Goal: Information Seeking & Learning: Learn about a topic

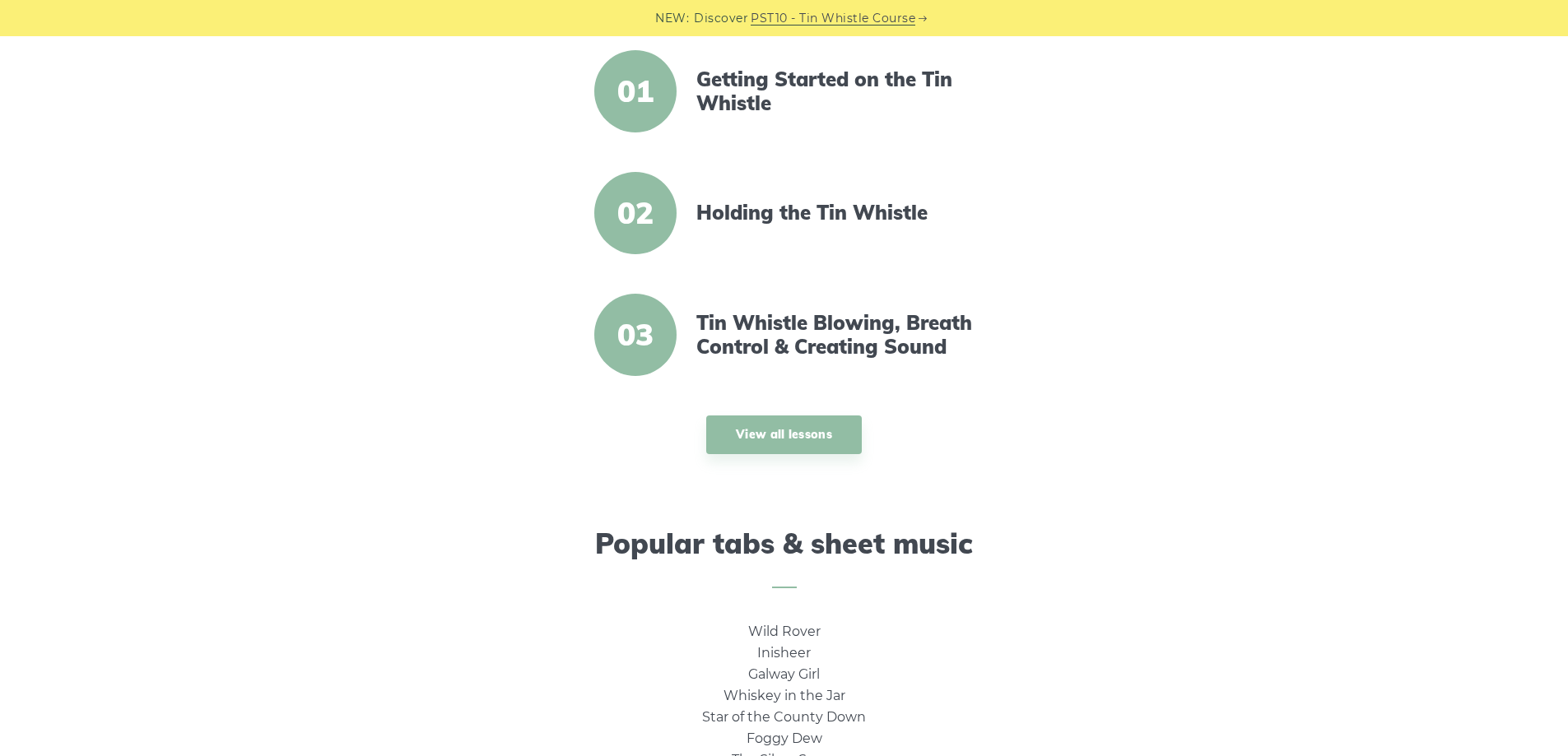
scroll to position [548, 0]
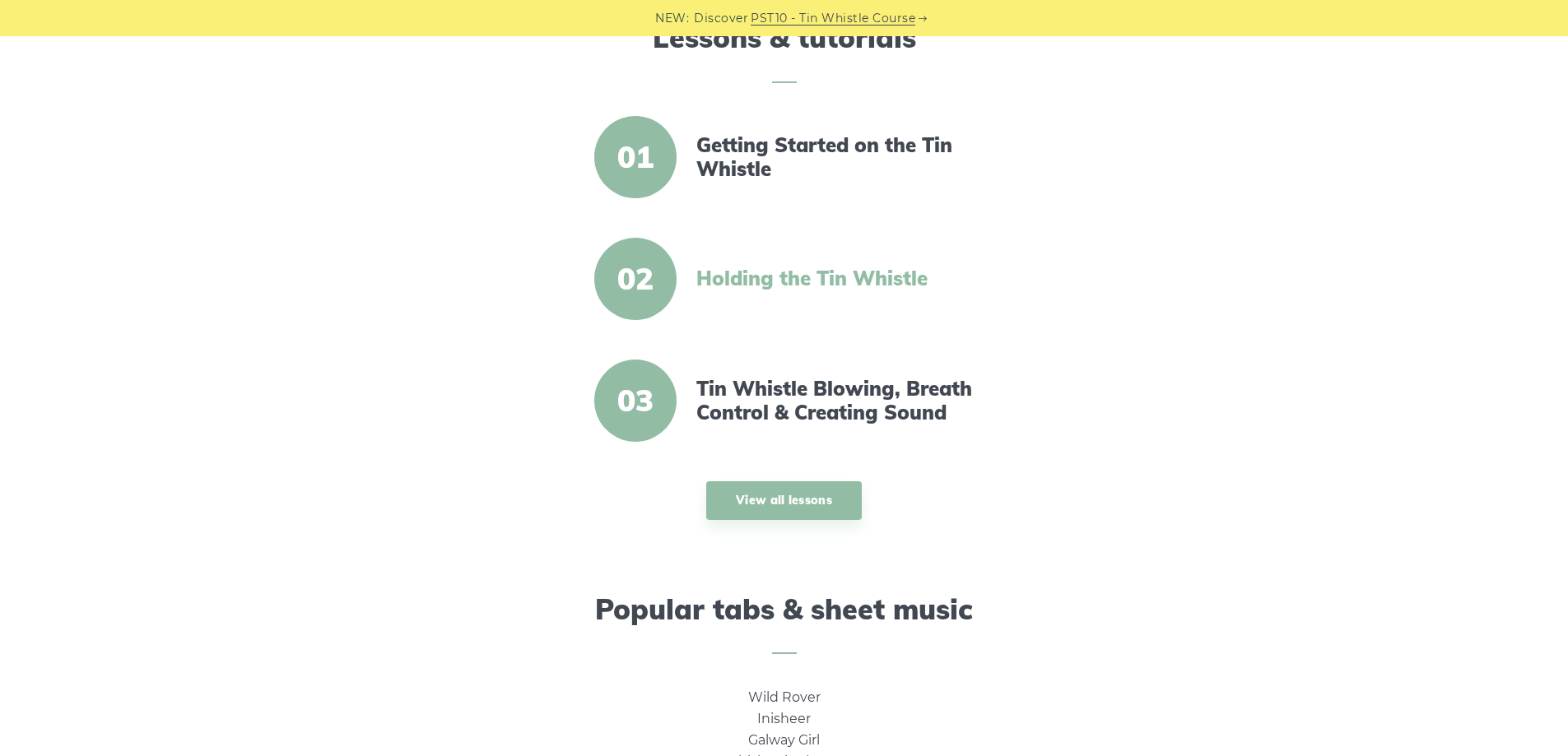
click at [824, 288] on link "Holding the Tin Whistle" at bounding box center [838, 279] width 284 height 23
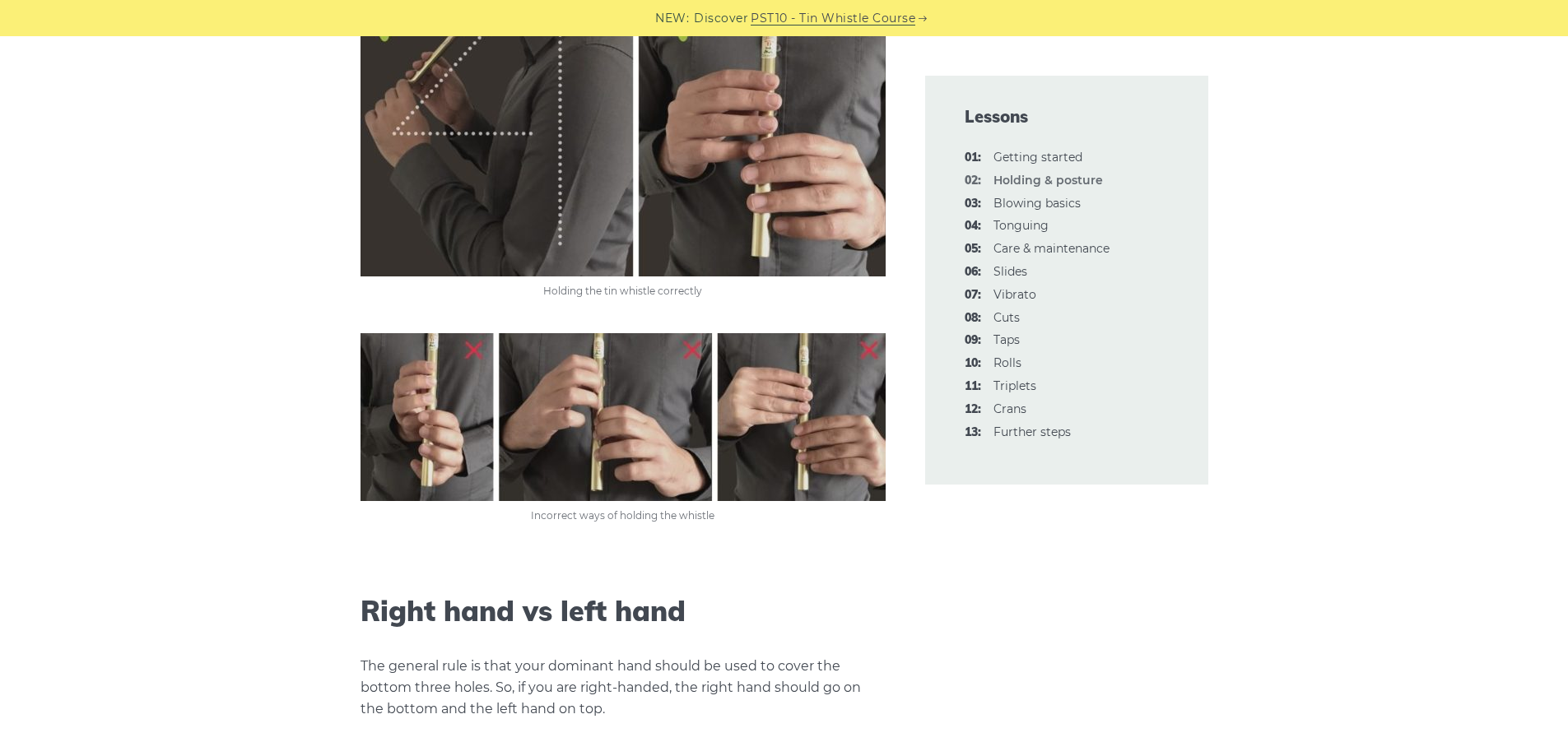
scroll to position [1153, 0]
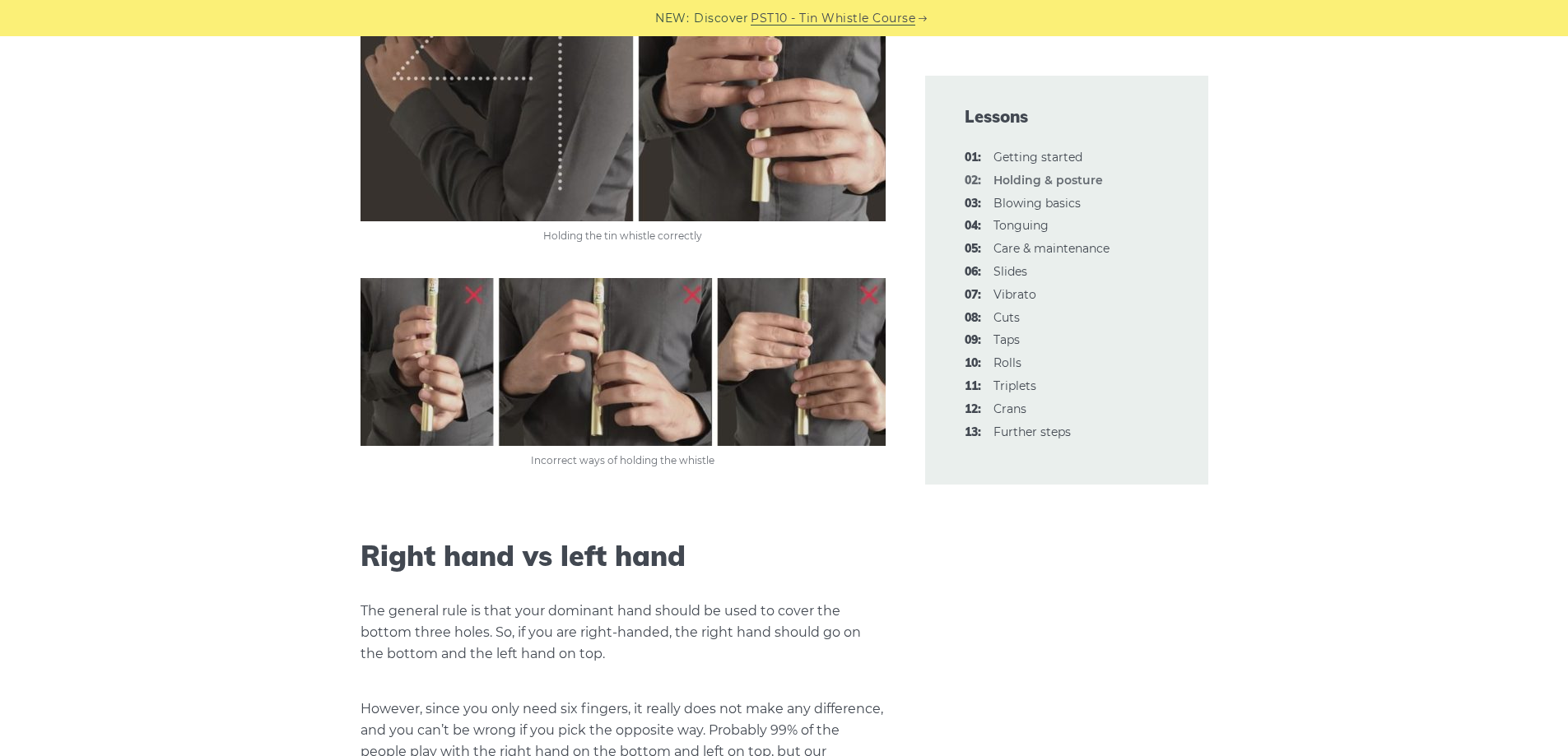
drag, startPoint x: 731, startPoint y: 586, endPoint x: 884, endPoint y: 644, distance: 163.6
click at [884, 644] on p "The general rule is that your dominant hand should be used to cover the bottom …" at bounding box center [623, 633] width 525 height 64
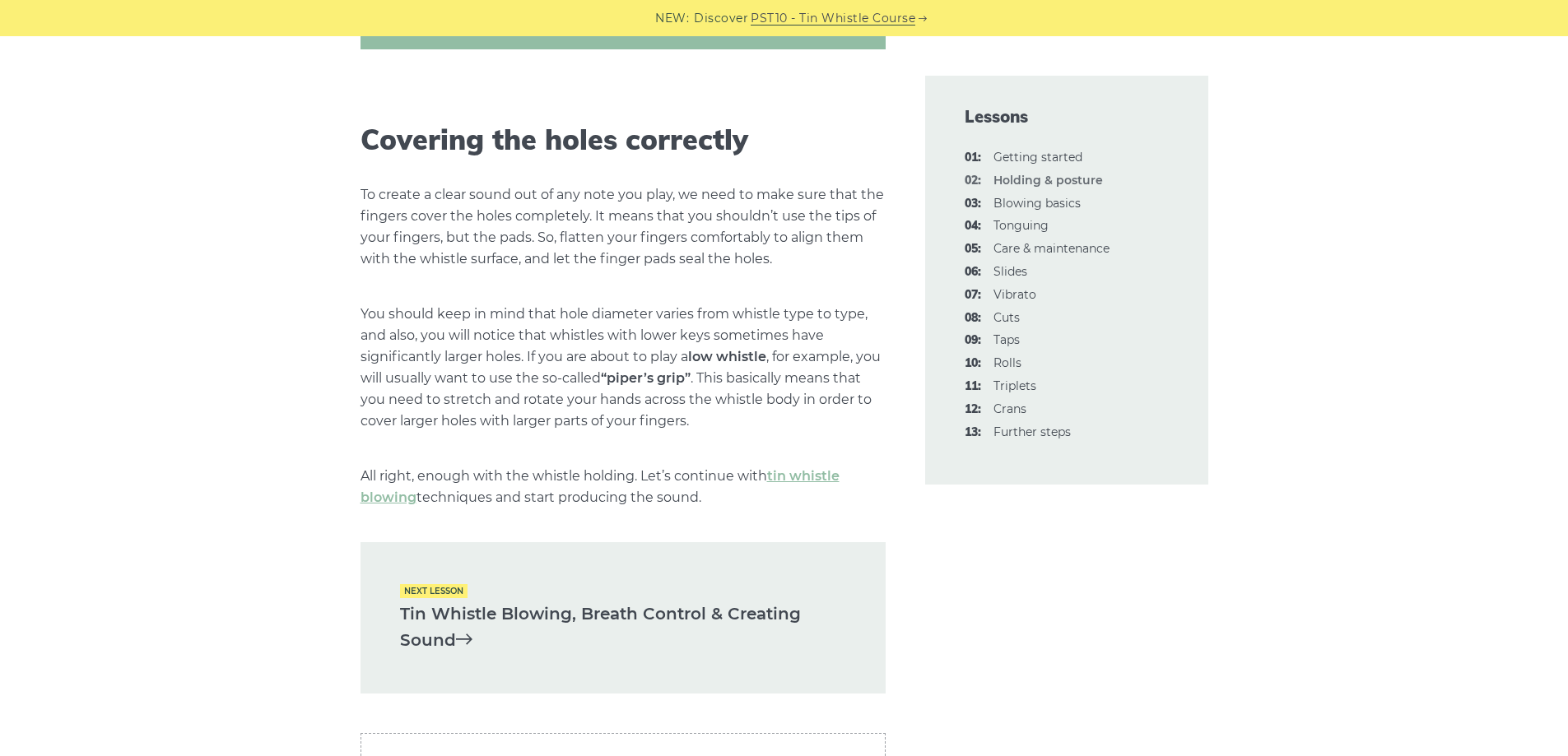
scroll to position [2139, 0]
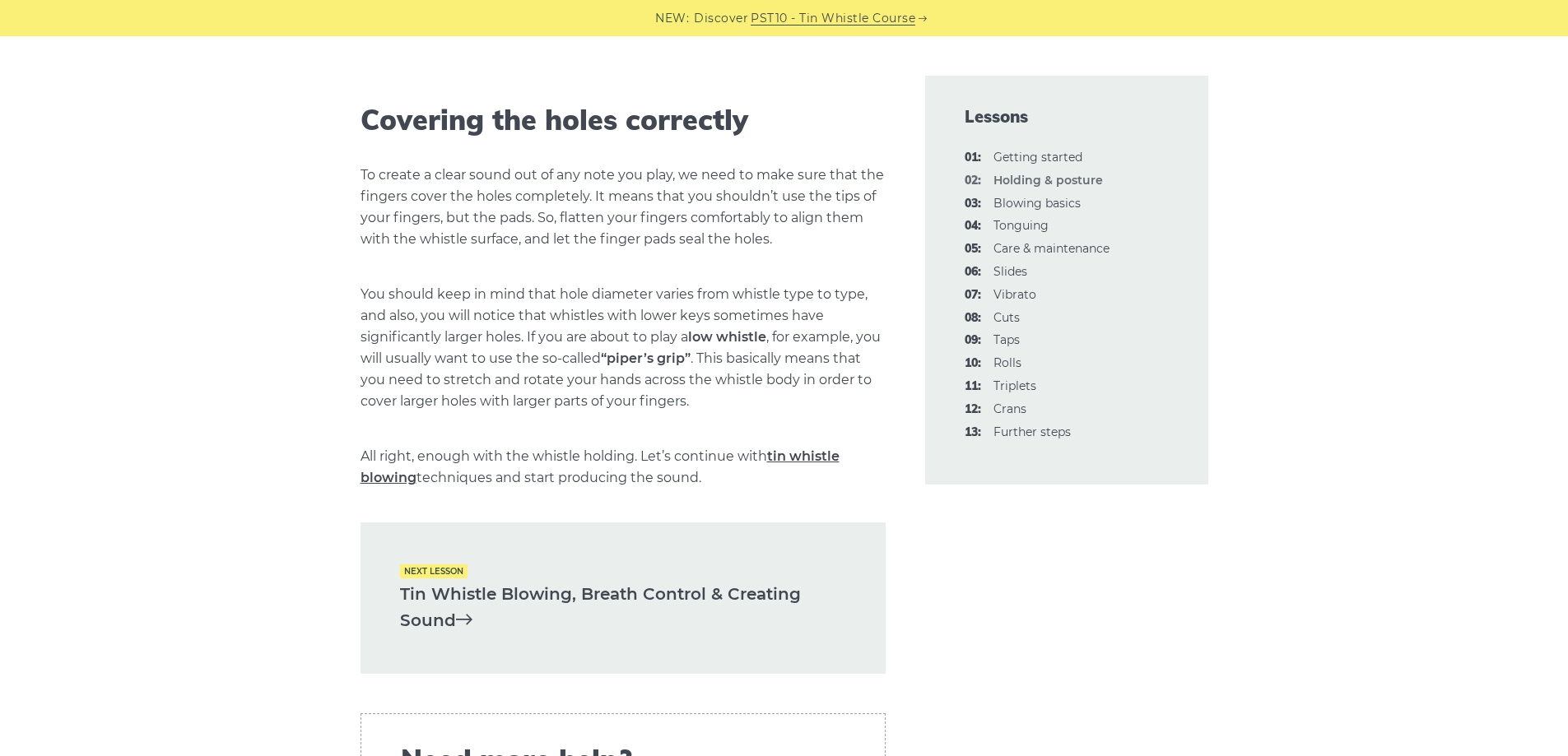
click at [831, 459] on link "tin whistle blowing" at bounding box center [600, 467] width 479 height 37
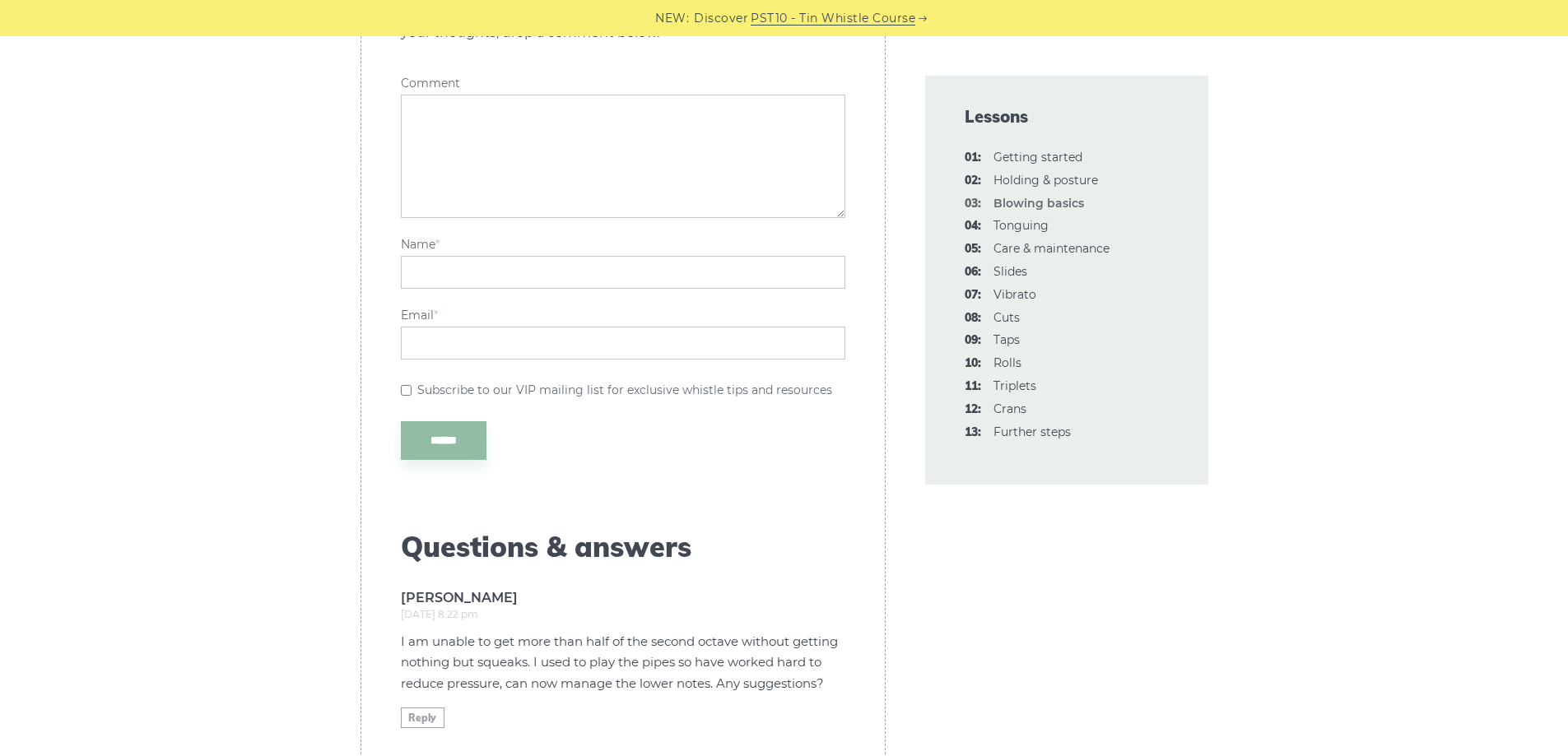
scroll to position [3895, 0]
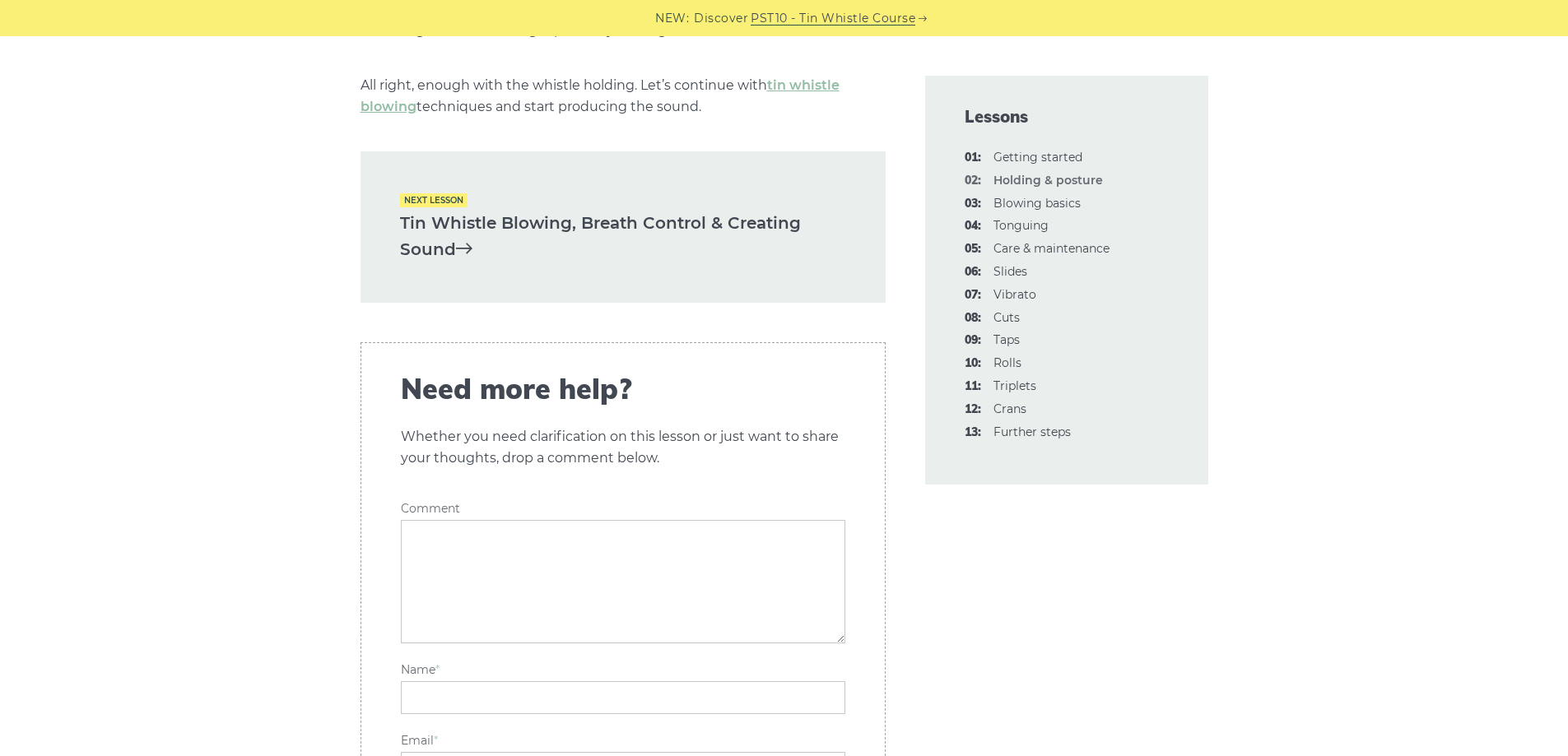
scroll to position [2524, 0]
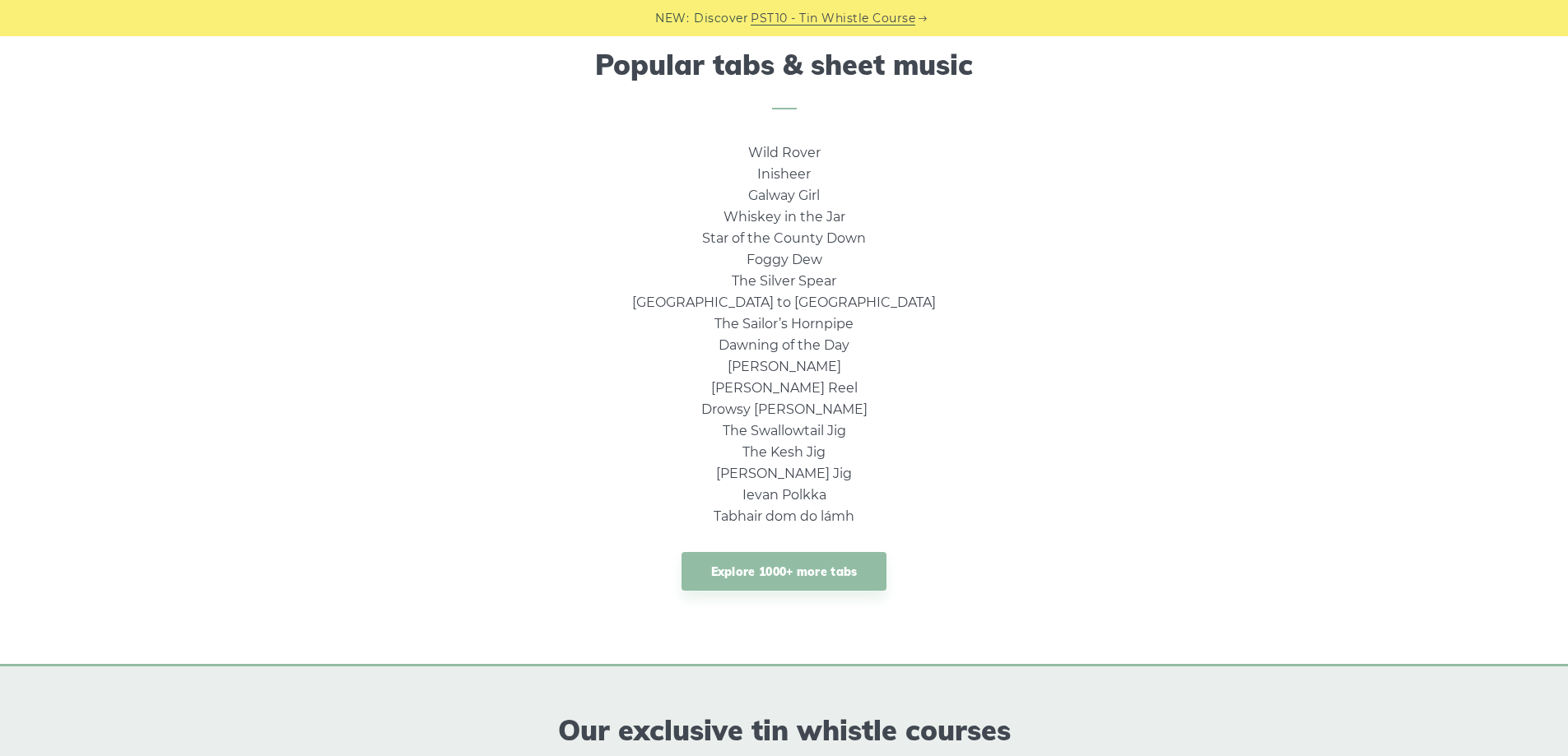
scroll to position [1098, 0]
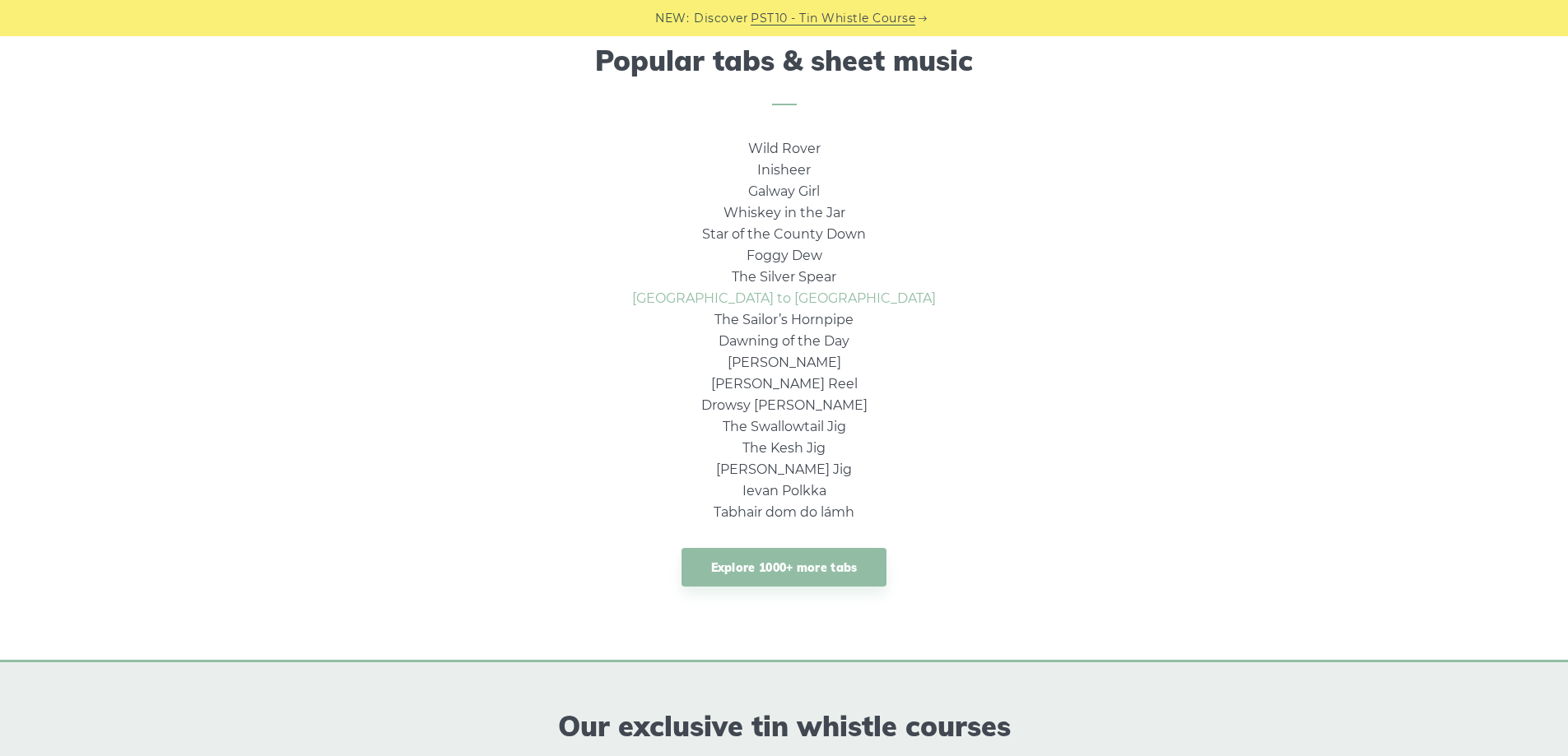
click at [821, 295] on link "[GEOGRAPHIC_DATA] to [GEOGRAPHIC_DATA]" at bounding box center [784, 298] width 304 height 16
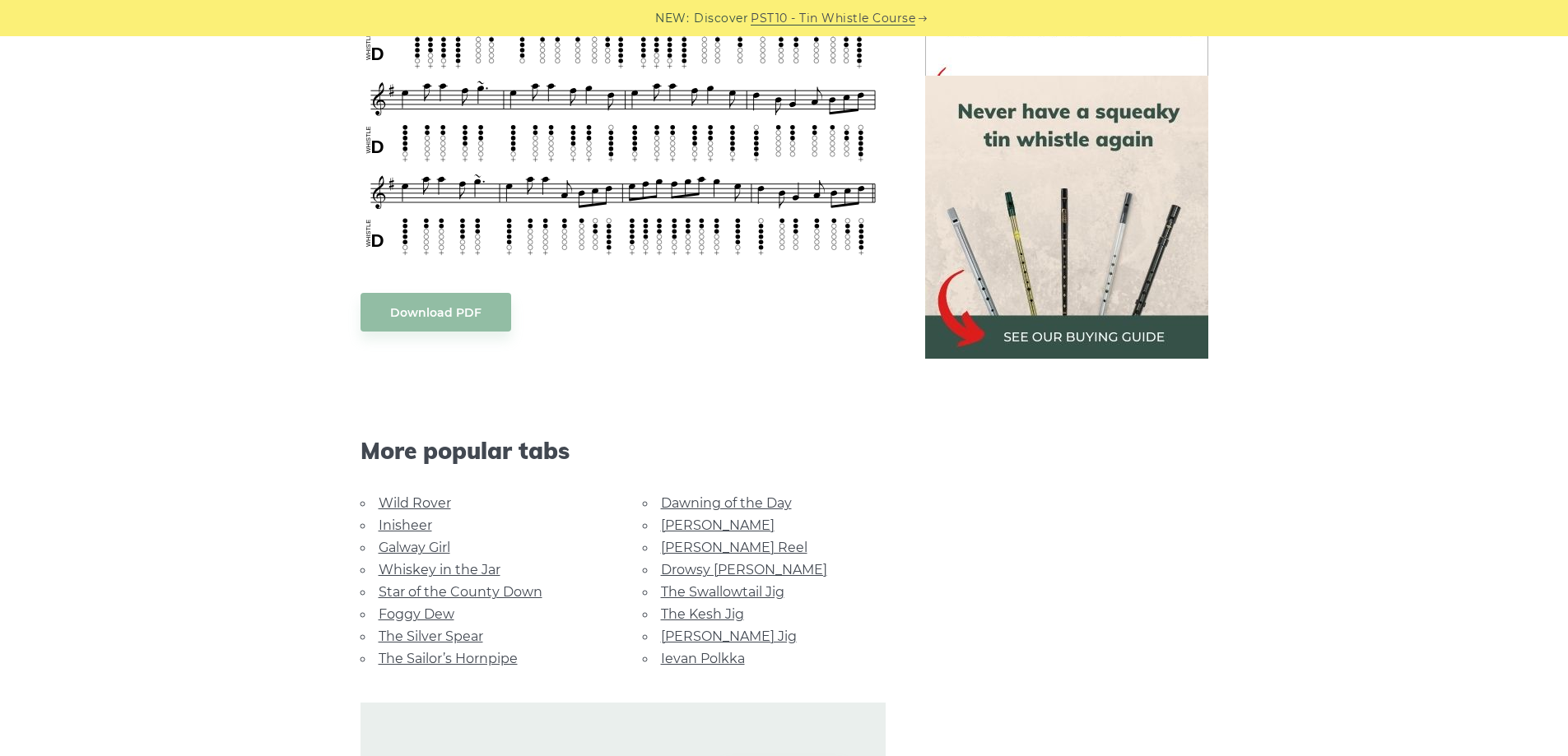
scroll to position [619, 0]
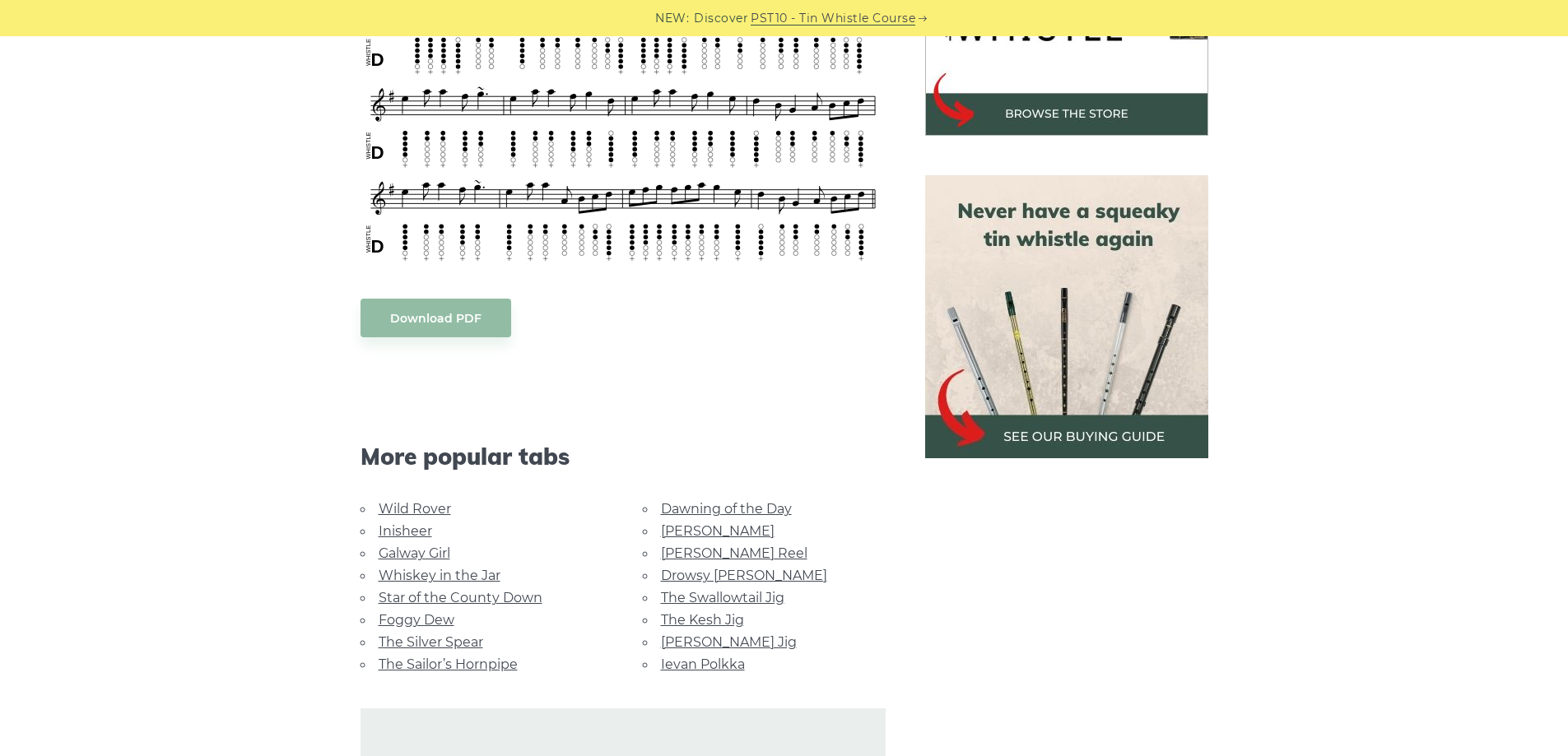
click at [423, 523] on link "Inisheer" at bounding box center [405, 531] width 54 height 16
click at [689, 523] on link "[PERSON_NAME]" at bounding box center [717, 531] width 114 height 16
click at [734, 568] on link "Drowsy [PERSON_NAME]" at bounding box center [744, 576] width 167 height 16
click at [735, 657] on link "Ievan Polkka" at bounding box center [703, 664] width 84 height 16
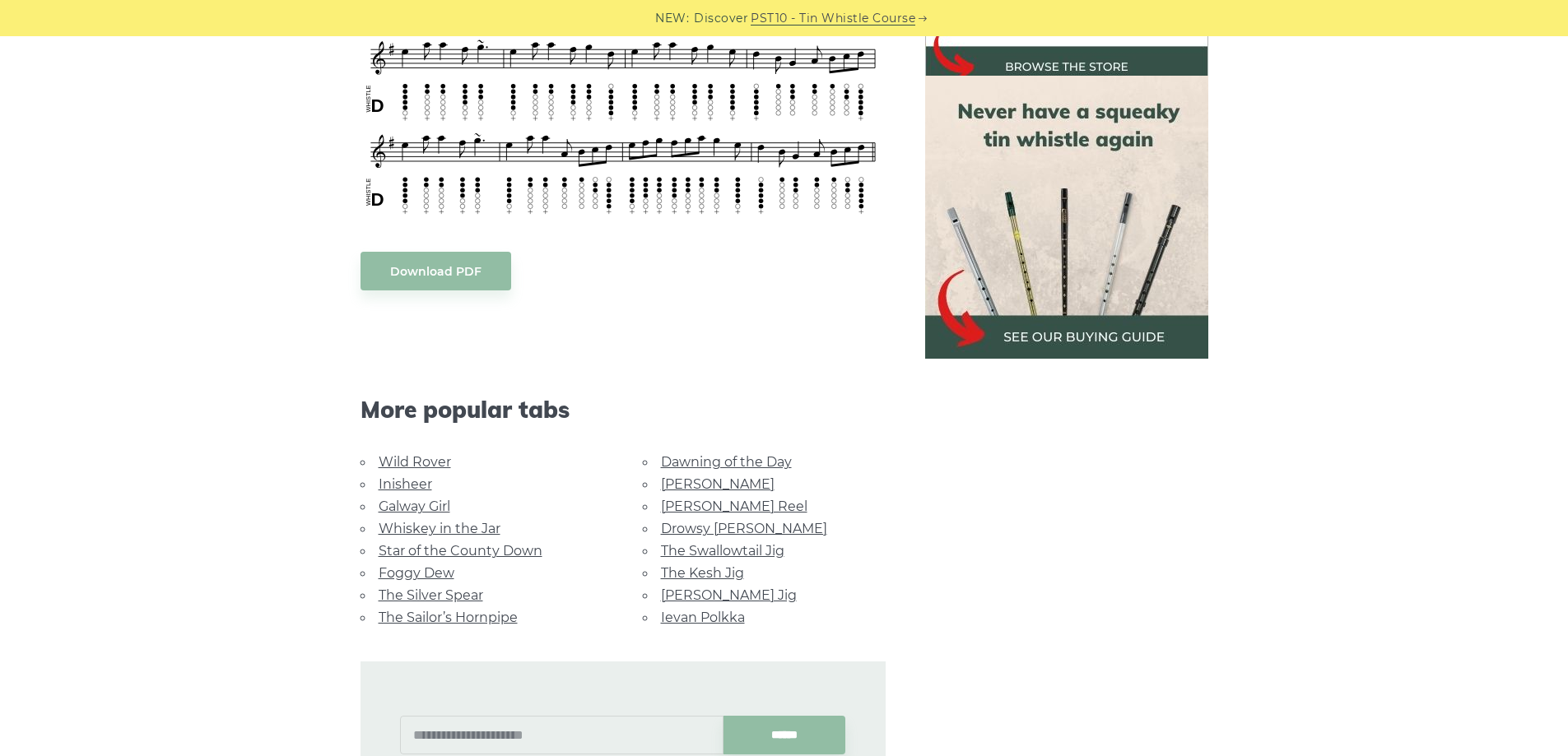
scroll to position [839, 0]
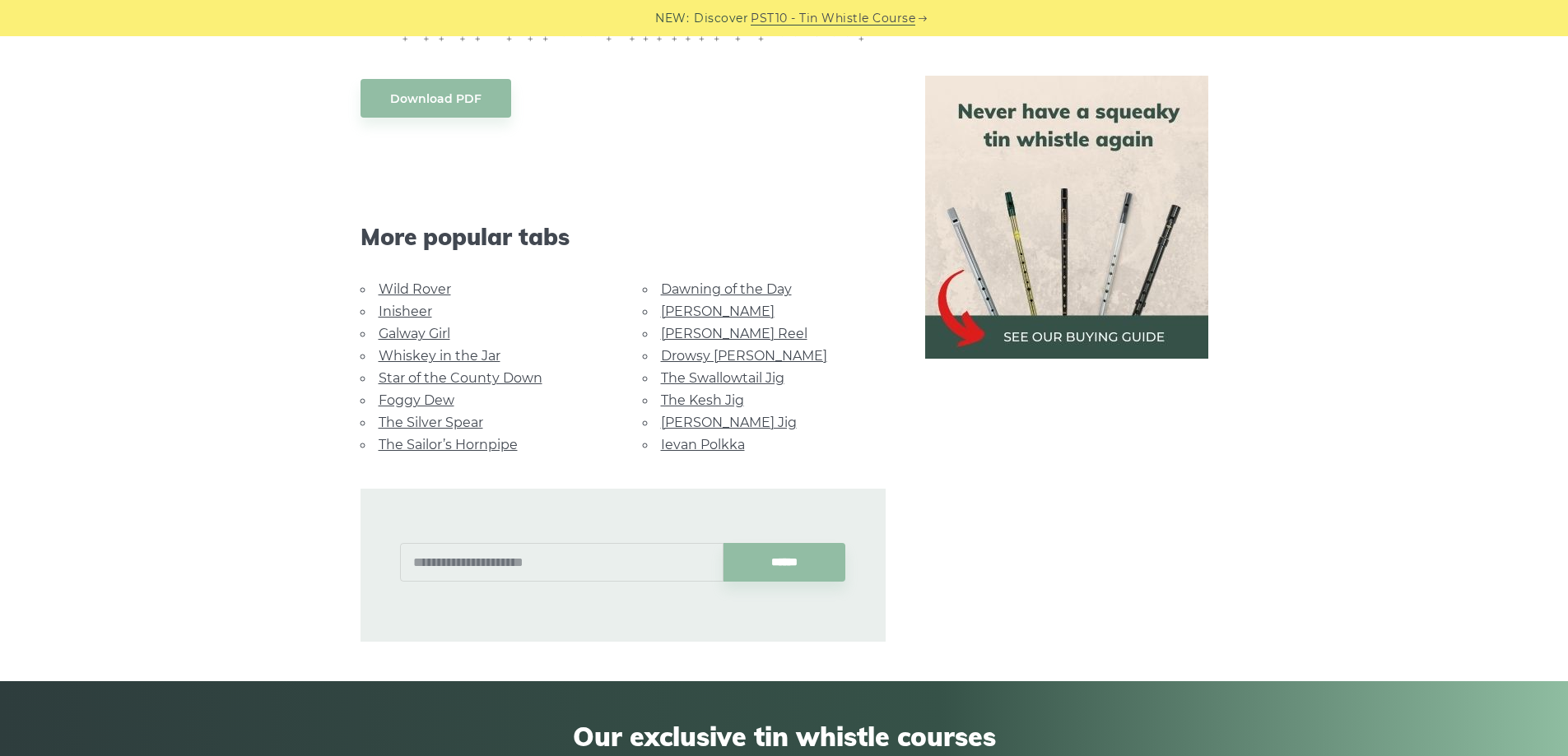
click at [497, 437] on link "The Sailor’s Hornpipe" at bounding box center [448, 445] width 139 height 16
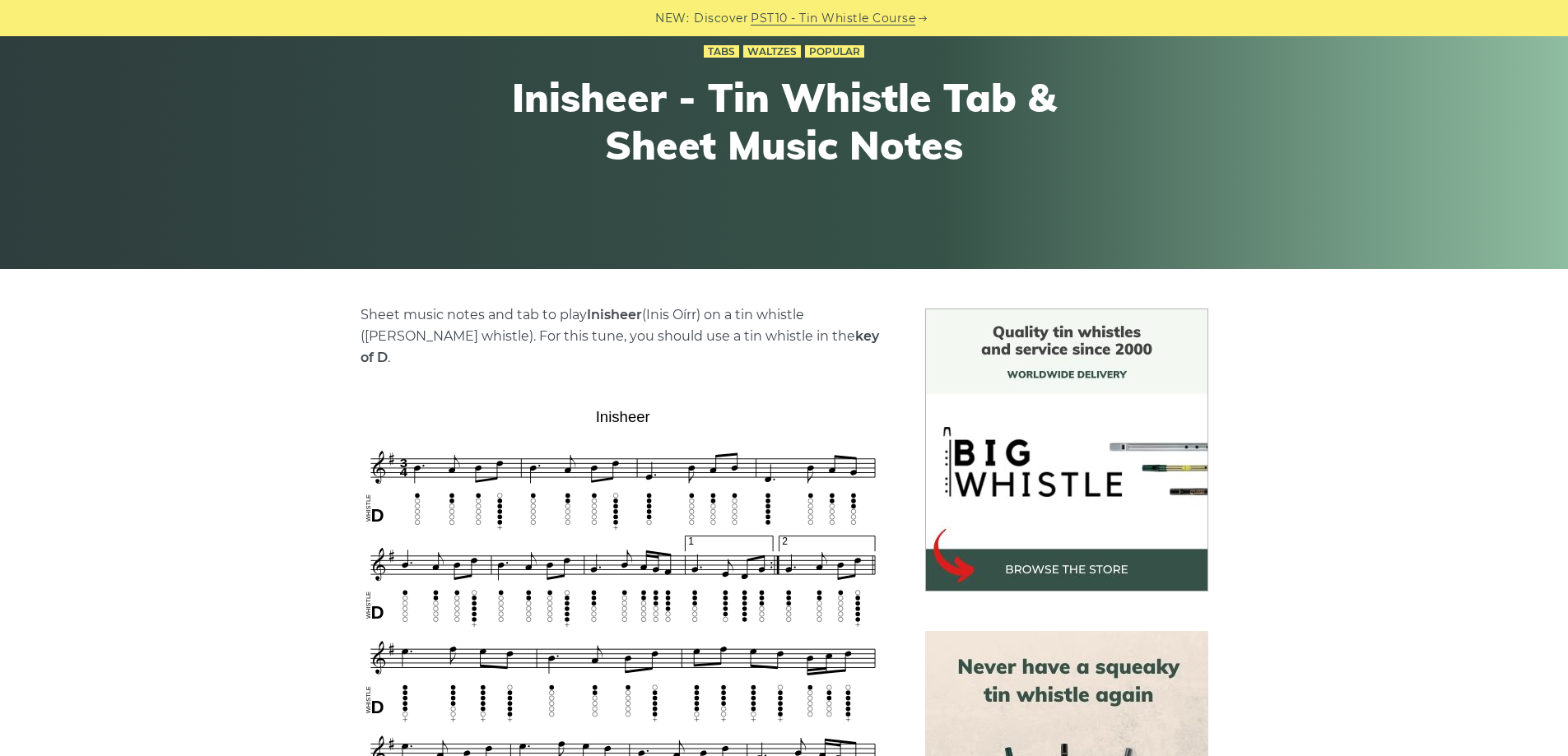
scroll to position [165, 0]
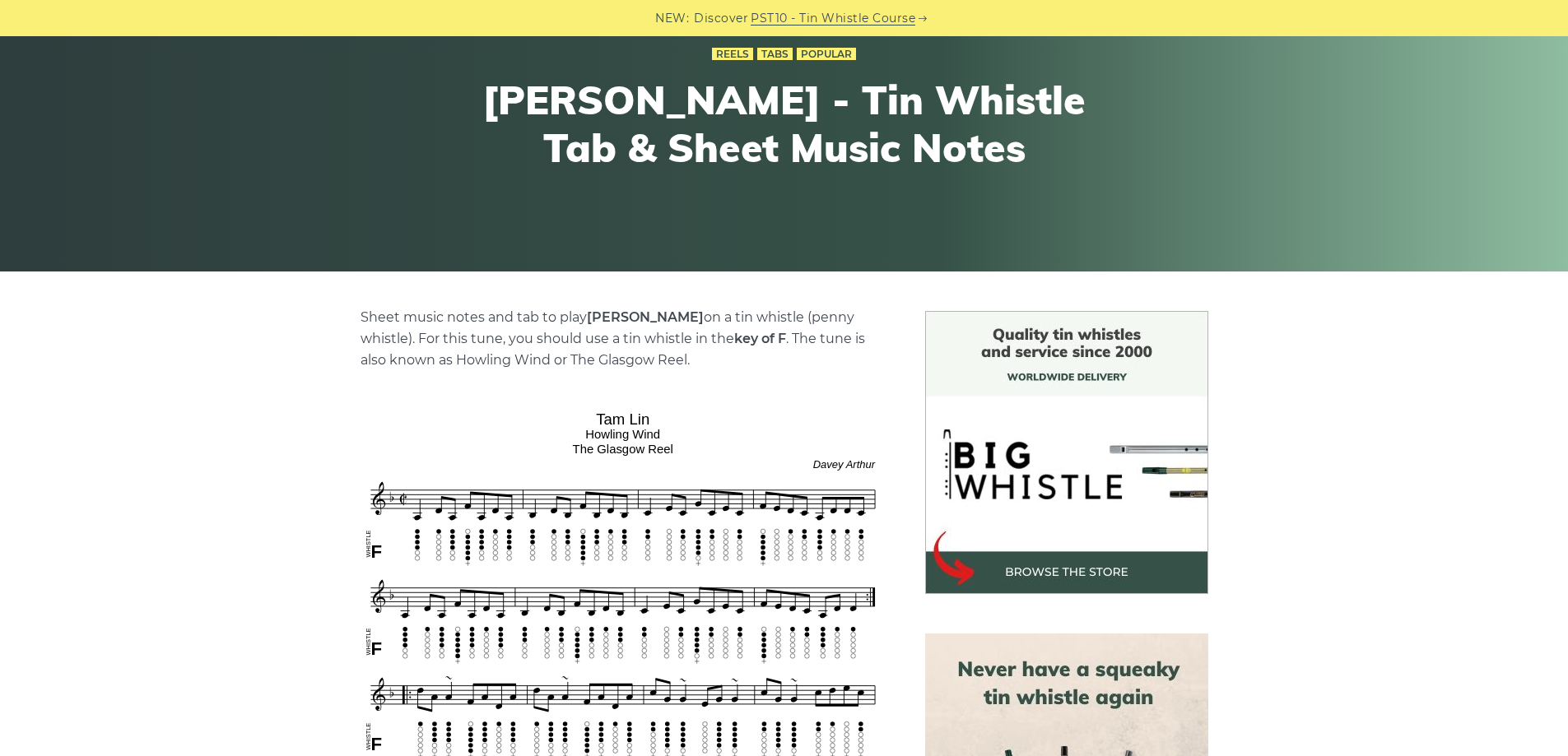
scroll to position [165, 0]
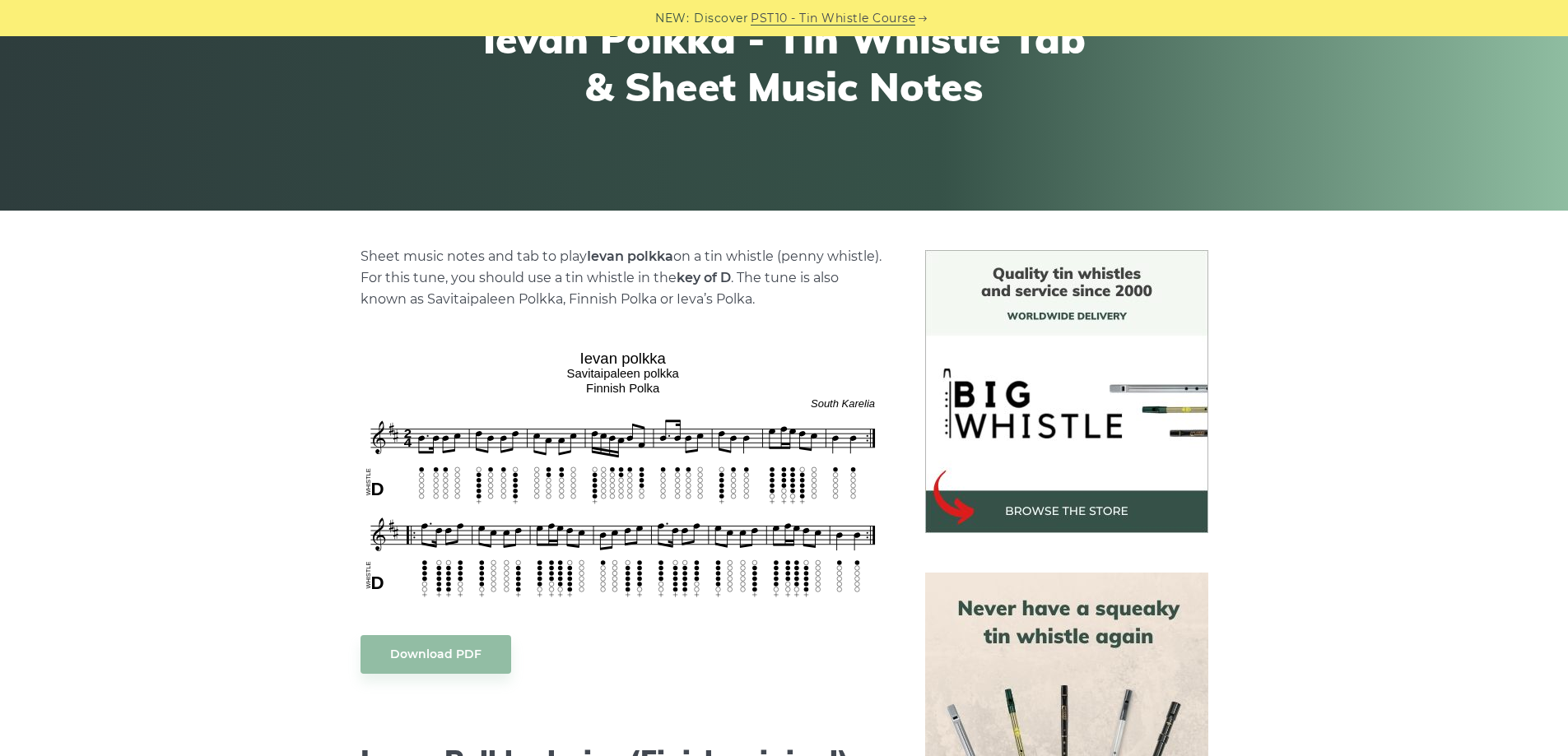
scroll to position [220, 0]
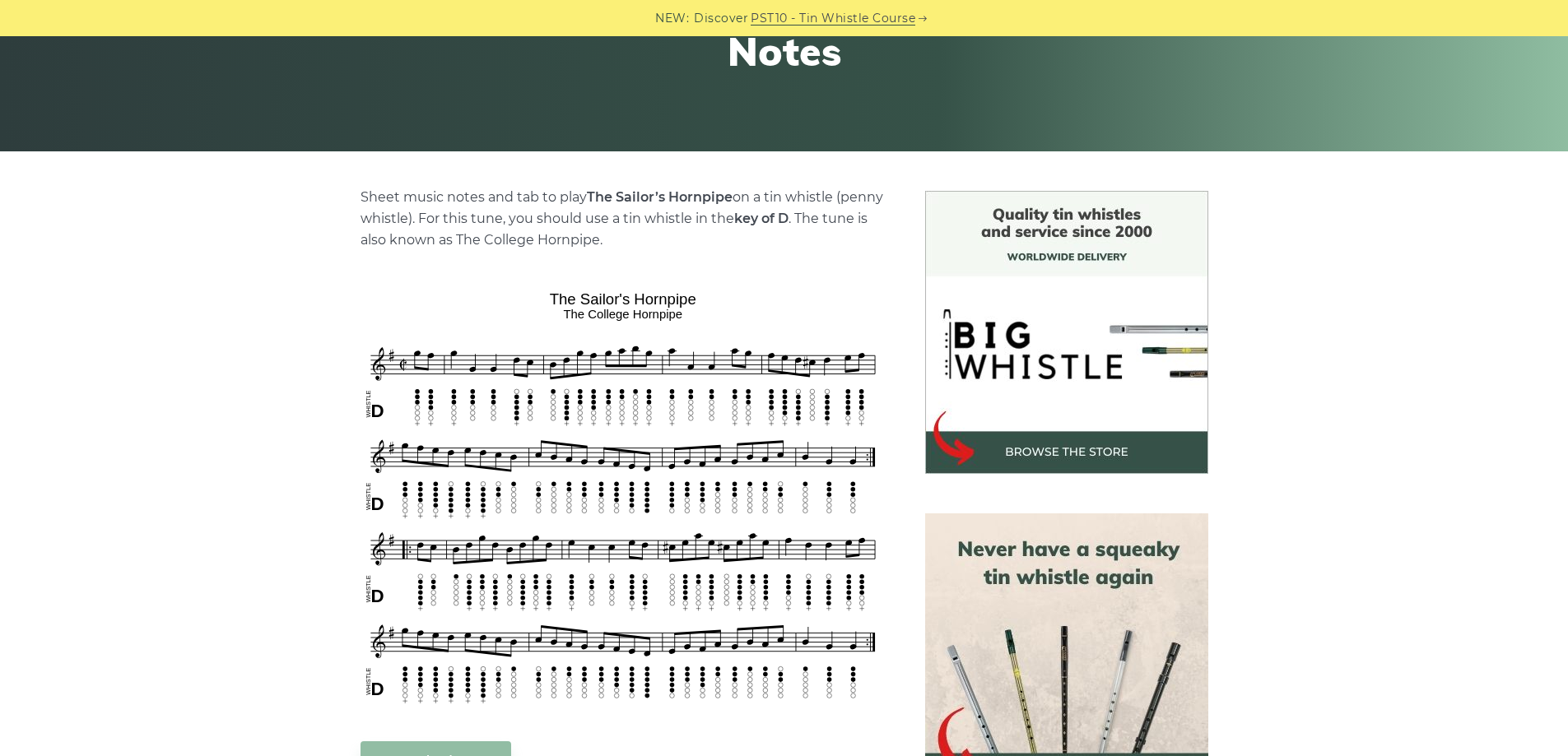
scroll to position [438, 0]
